Goal: Task Accomplishment & Management: Complete application form

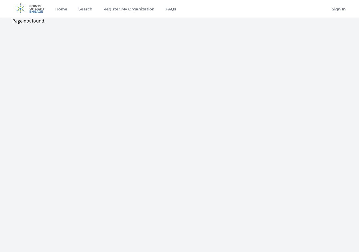
click at [40, 11] on img at bounding box center [29, 9] width 35 height 18
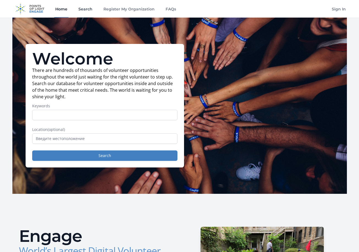
click at [84, 8] on link "Search" at bounding box center [85, 9] width 16 height 18
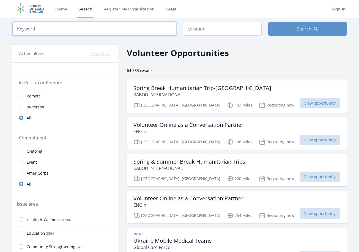
click at [86, 28] on input "search" at bounding box center [94, 29] width 164 height 14
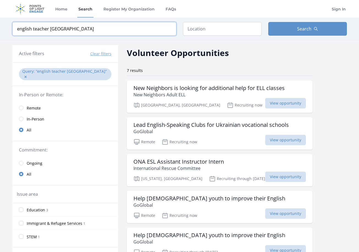
type input "english teacher ukraine"
click button "submit" at bounding box center [0, 0] width 0 height 0
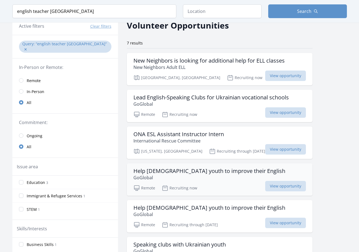
click at [200, 171] on h3 "Help Ukrainian youth to improve their English" at bounding box center [209, 171] width 152 height 7
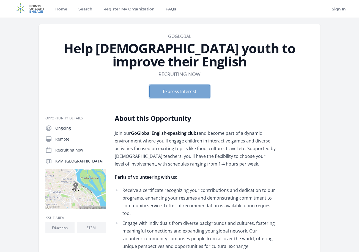
click at [203, 92] on button "Express Interest" at bounding box center [179, 92] width 60 height 14
